Goal: Task Accomplishment & Management: Use online tool/utility

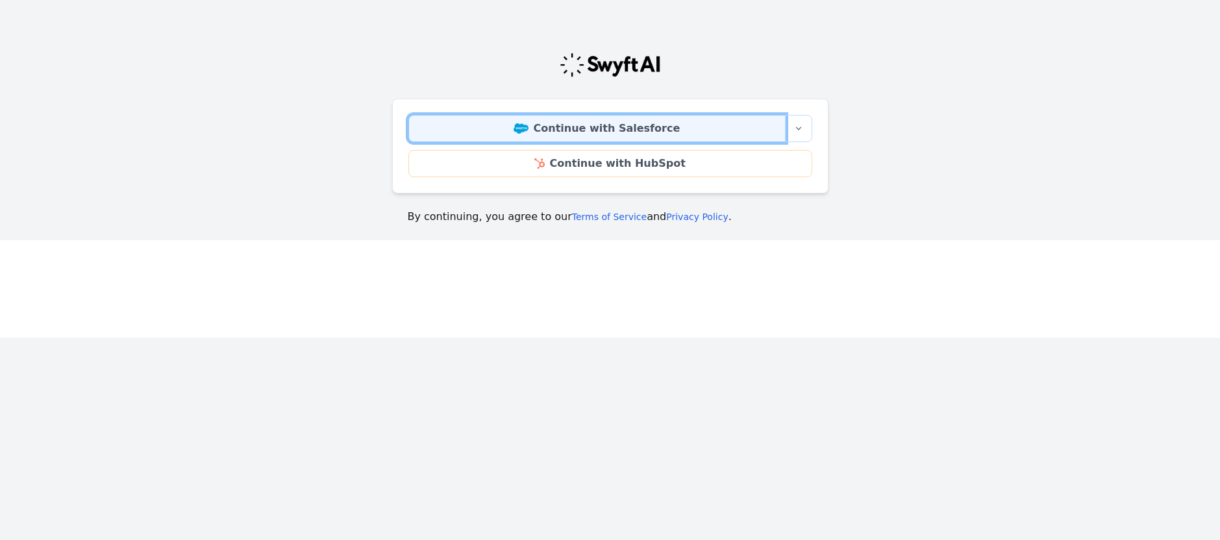
click at [562, 133] on link "Continue with Salesforce" at bounding box center [596, 128] width 377 height 27
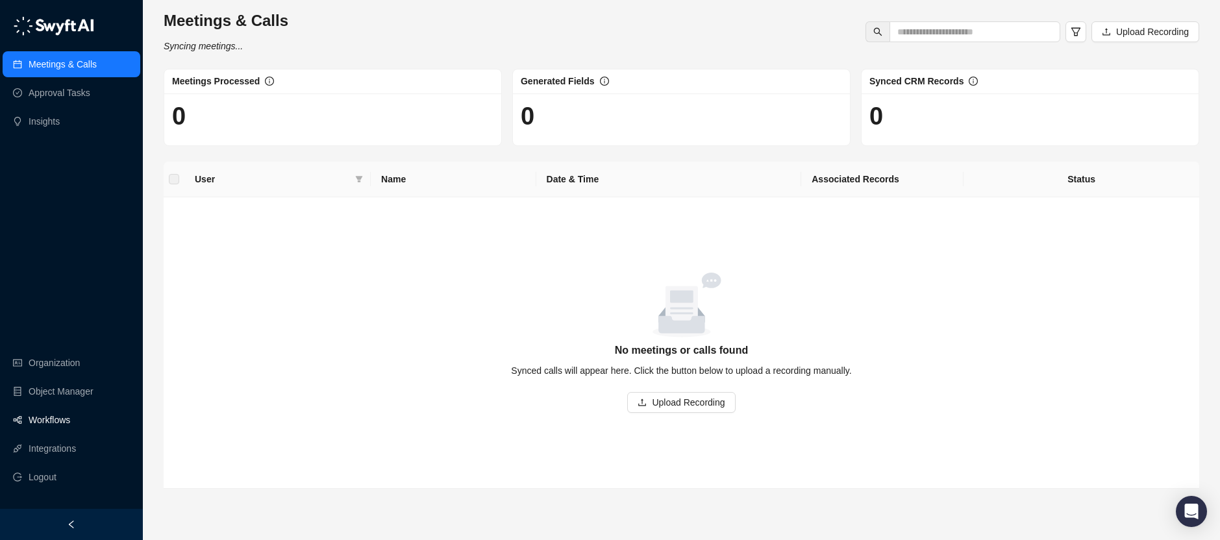
click at [53, 422] on link "Workflows" at bounding box center [50, 420] width 42 height 26
